Goal: Go to known website: Access a specific website the user already knows

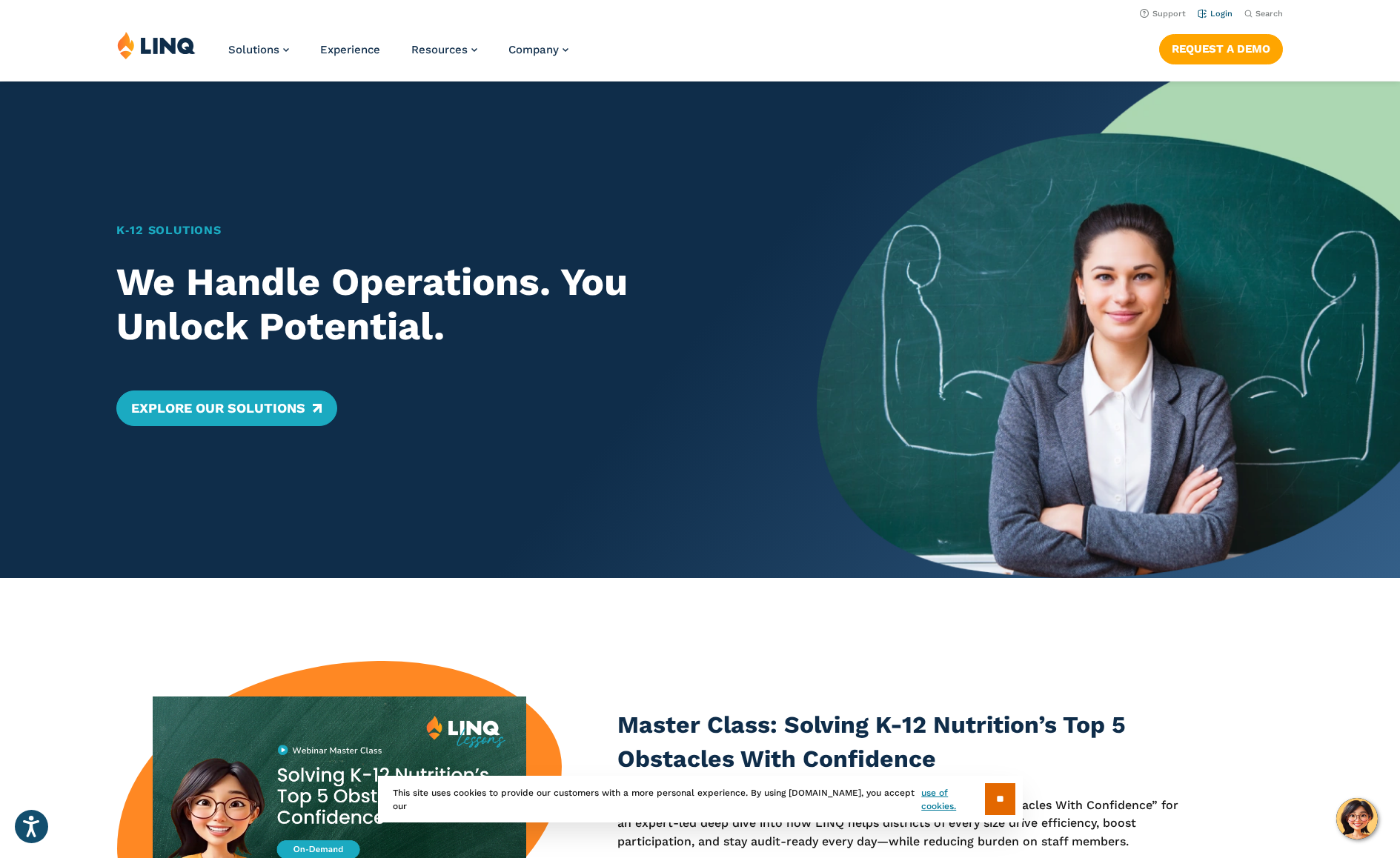
click at [1211, 14] on link "Login" at bounding box center [1215, 14] width 35 height 10
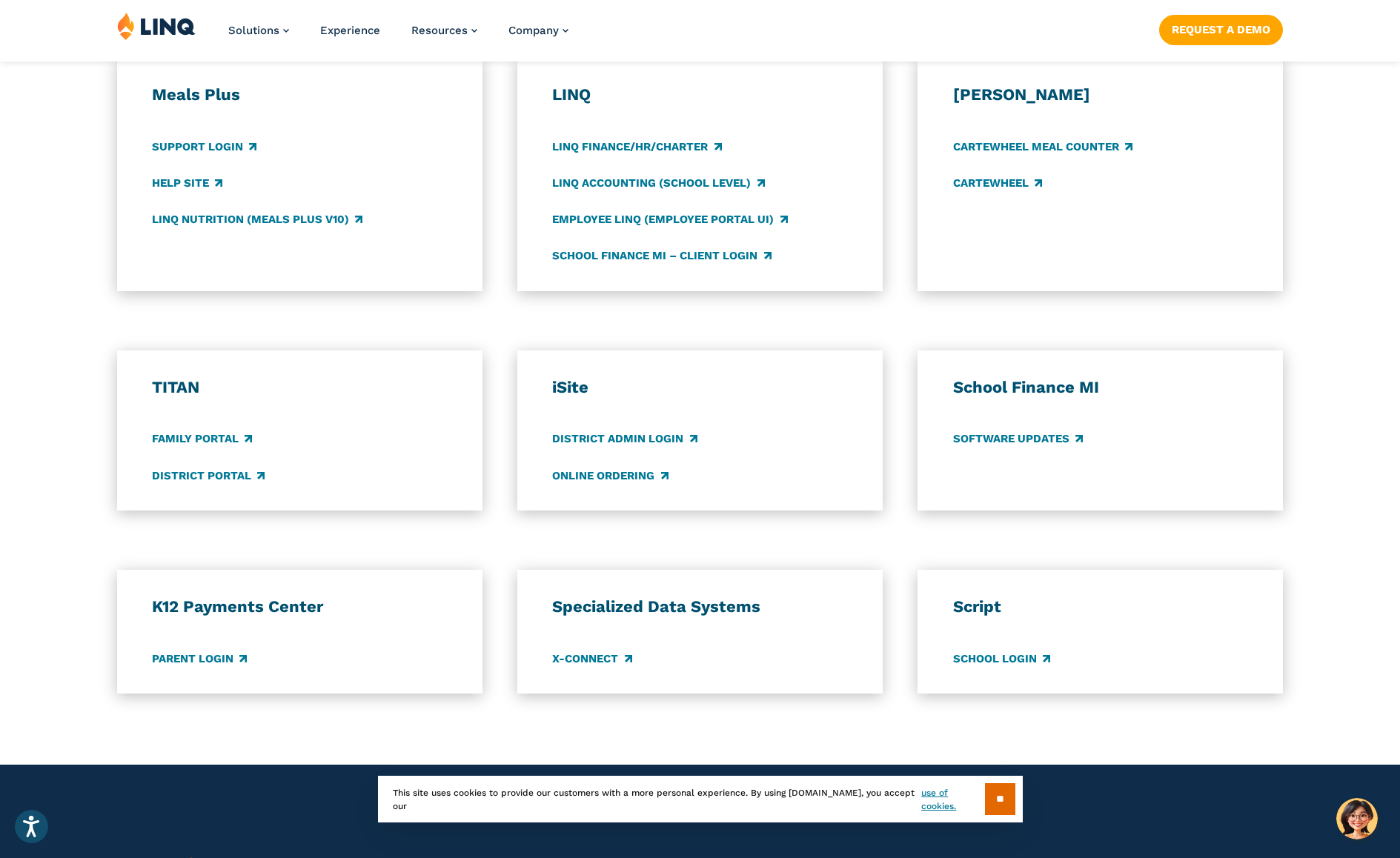
scroll to position [854, 0]
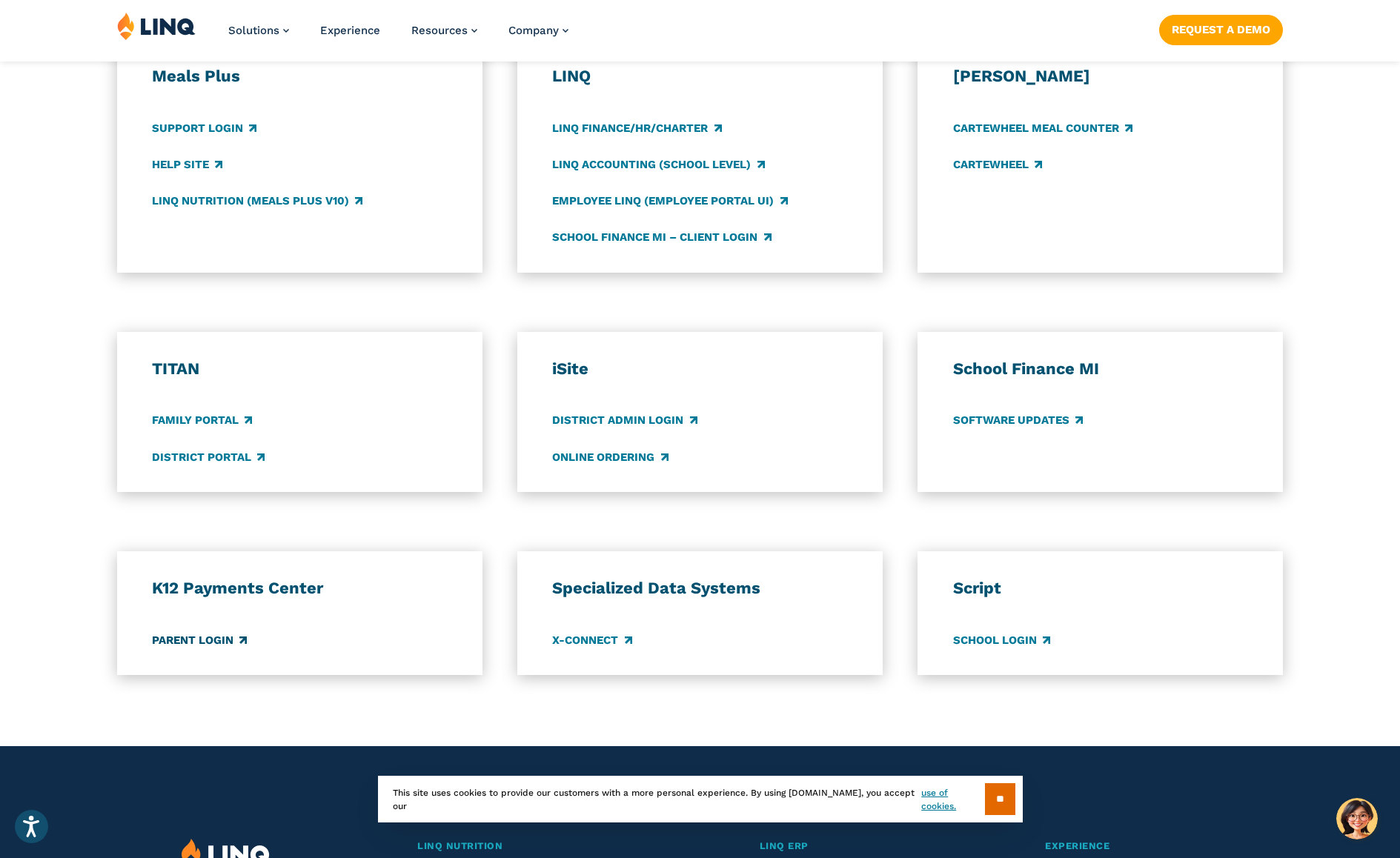
click at [207, 637] on link "Parent Login" at bounding box center [199, 641] width 95 height 16
click at [230, 130] on link "Support Login" at bounding box center [204, 128] width 104 height 16
click at [221, 206] on link "LINQ Nutrition (Meals Plus v10)" at bounding box center [257, 201] width 210 height 16
